Goal: Transaction & Acquisition: Download file/media

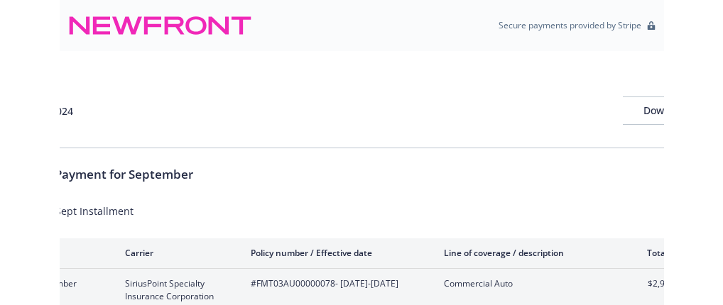
scroll to position [121, 0]
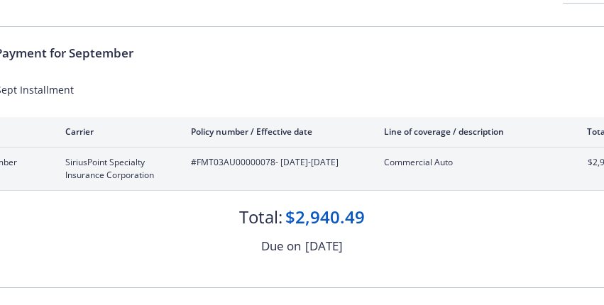
drag, startPoint x: 329, startPoint y: 303, endPoint x: 420, endPoint y: 292, distance: 91.5
click at [418, 293] on div at bounding box center [302, 302] width 771 height 28
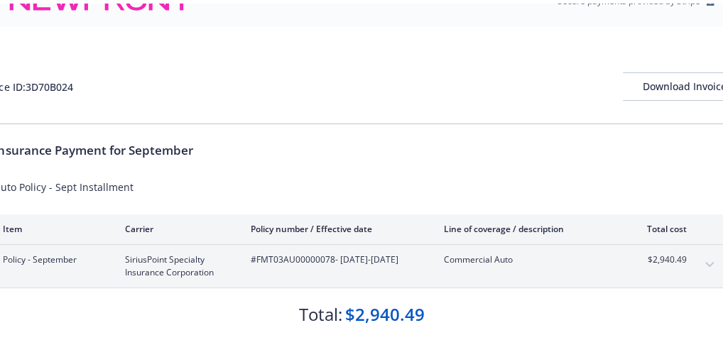
scroll to position [81, 0]
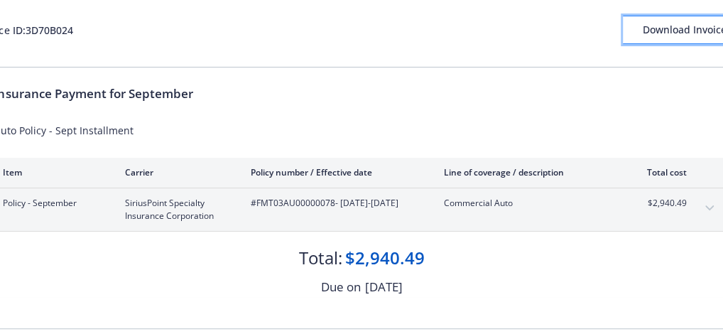
click at [604, 32] on div "Download Invoice" at bounding box center [685, 29] width 124 height 27
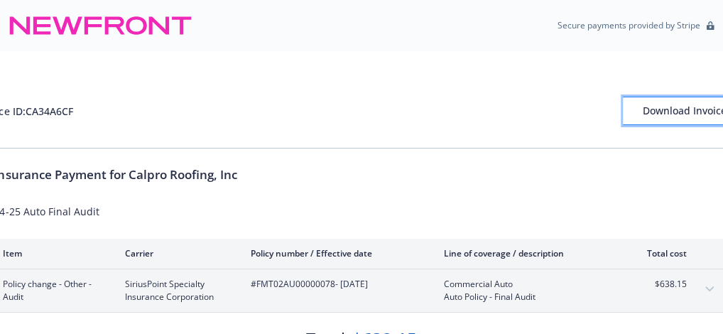
click at [646, 116] on div "Download Invoice" at bounding box center [685, 110] width 124 height 27
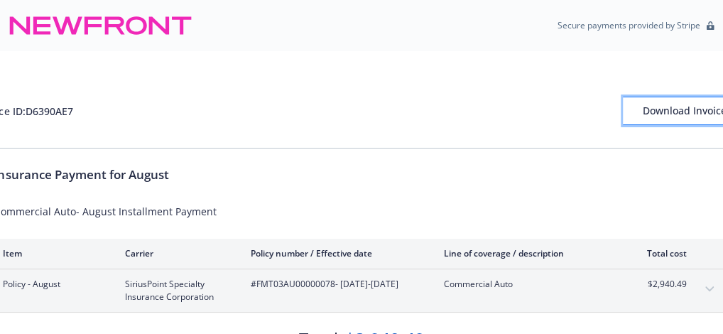
click at [653, 110] on div "Download Invoice" at bounding box center [685, 110] width 124 height 27
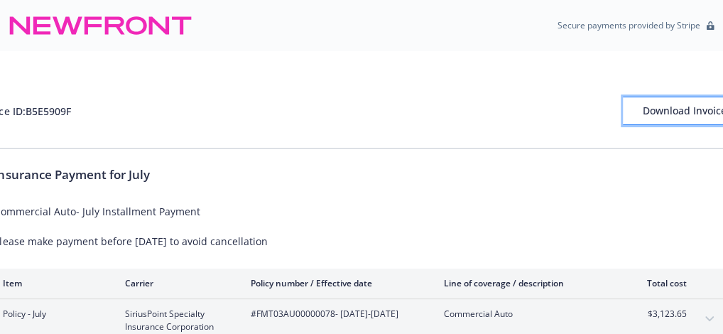
click at [682, 112] on div "Download Invoice" at bounding box center [685, 110] width 124 height 27
